Goal: Transaction & Acquisition: Purchase product/service

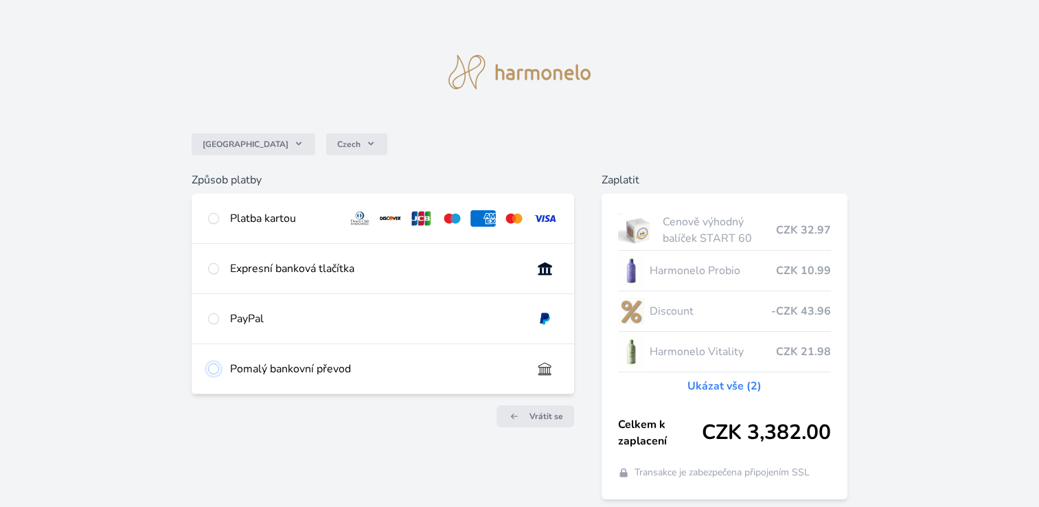
click at [212, 372] on input "radio" at bounding box center [213, 368] width 11 height 11
radio input "true"
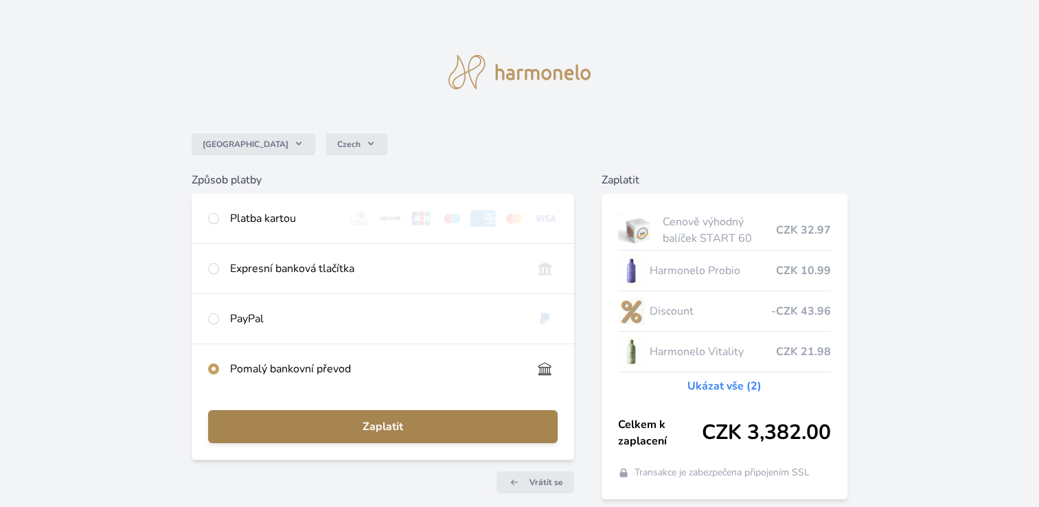
click at [361, 423] on span "Zaplatit" at bounding box center [383, 426] width 328 height 16
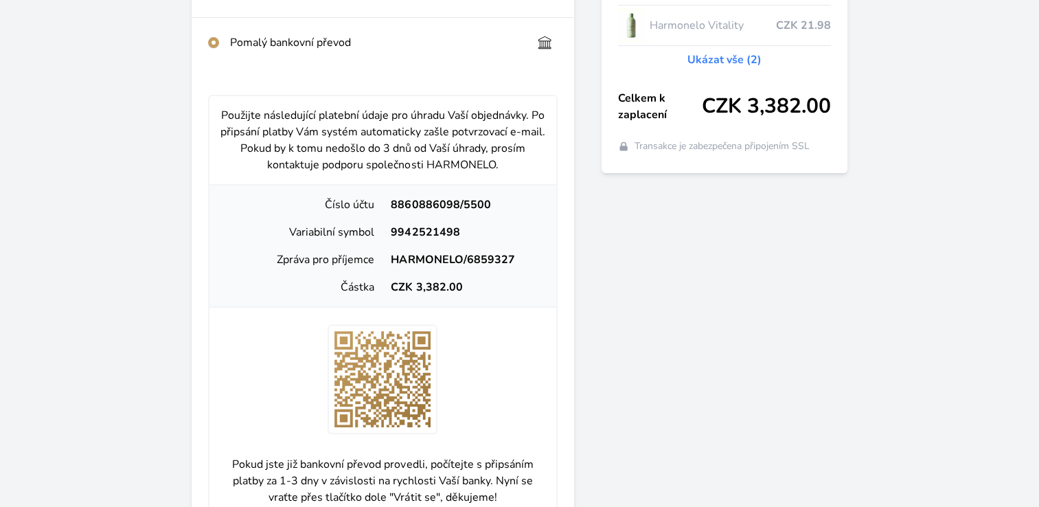
scroll to position [357, 0]
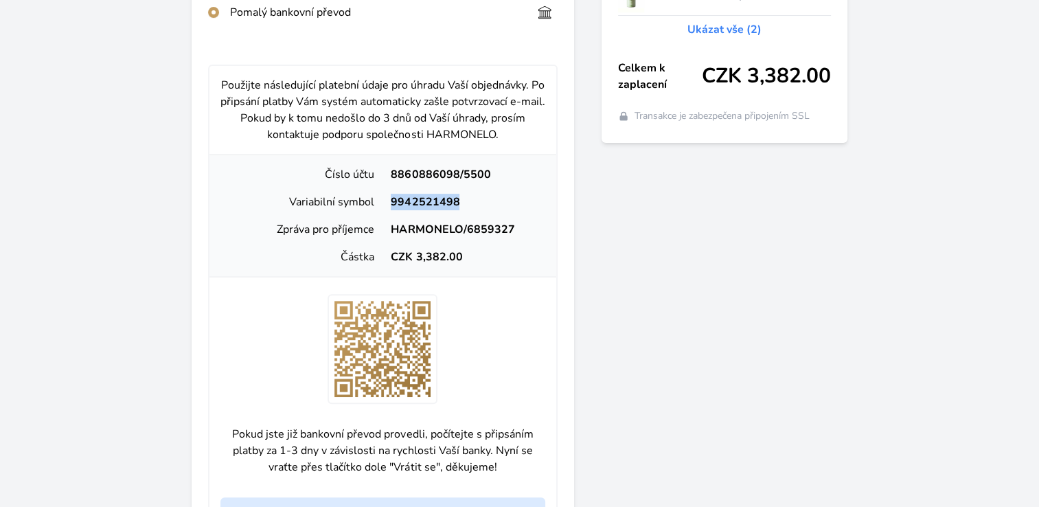
drag, startPoint x: 386, startPoint y: 201, endPoint x: 470, endPoint y: 205, distance: 84.0
click at [470, 205] on div "9942521498" at bounding box center [464, 202] width 163 height 16
copy div "9942521498"
drag, startPoint x: 470, startPoint y: 225, endPoint x: 497, endPoint y: 225, distance: 27.5
click at [497, 225] on div "HARMONELO/6859327" at bounding box center [464, 229] width 163 height 16
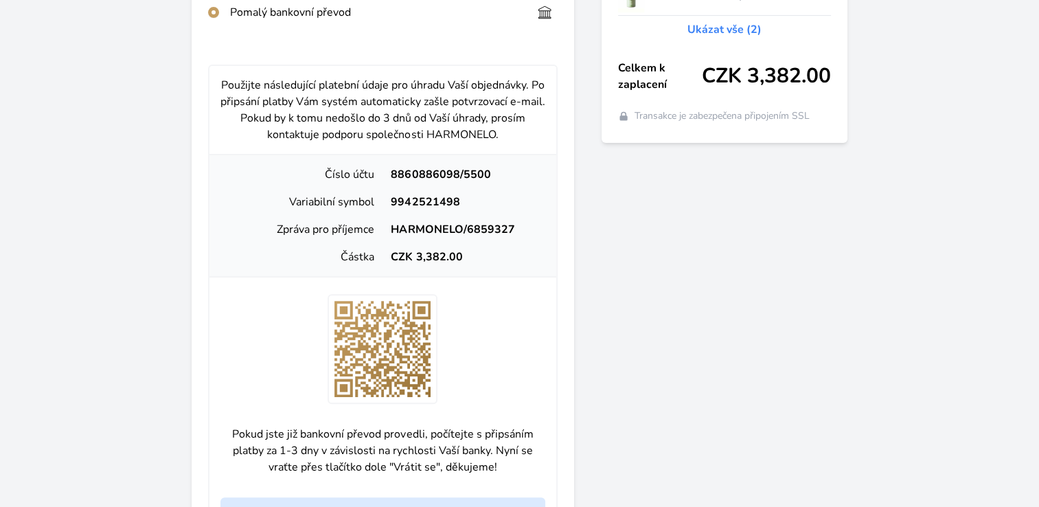
drag, startPoint x: 497, startPoint y: 225, endPoint x: 464, endPoint y: 226, distance: 33.0
click at [464, 226] on div "HARMONELO/6859327" at bounding box center [464, 229] width 163 height 16
drag, startPoint x: 464, startPoint y: 226, endPoint x: 525, endPoint y: 216, distance: 61.3
click at [525, 216] on div "Zpráva pro příjemce HARMONELO/6859327" at bounding box center [383, 229] width 336 height 27
copy div "6859327"
